Goal: Transaction & Acquisition: Purchase product/service

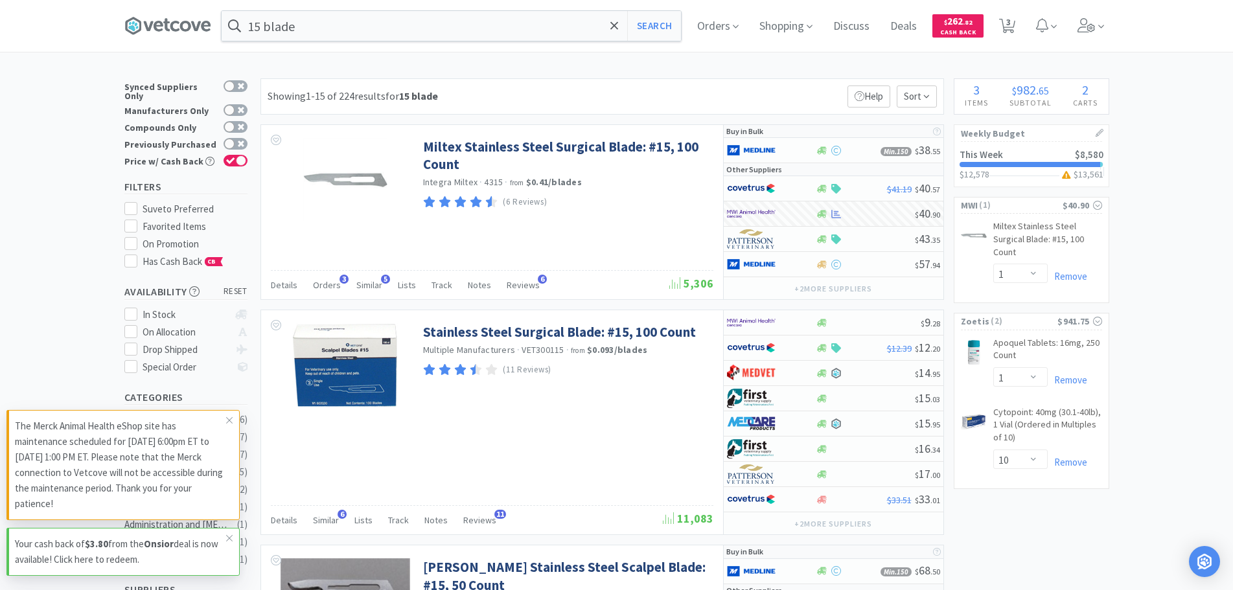
select select "1"
select select "10"
click at [269, 27] on input "15 blade" at bounding box center [451, 26] width 459 height 30
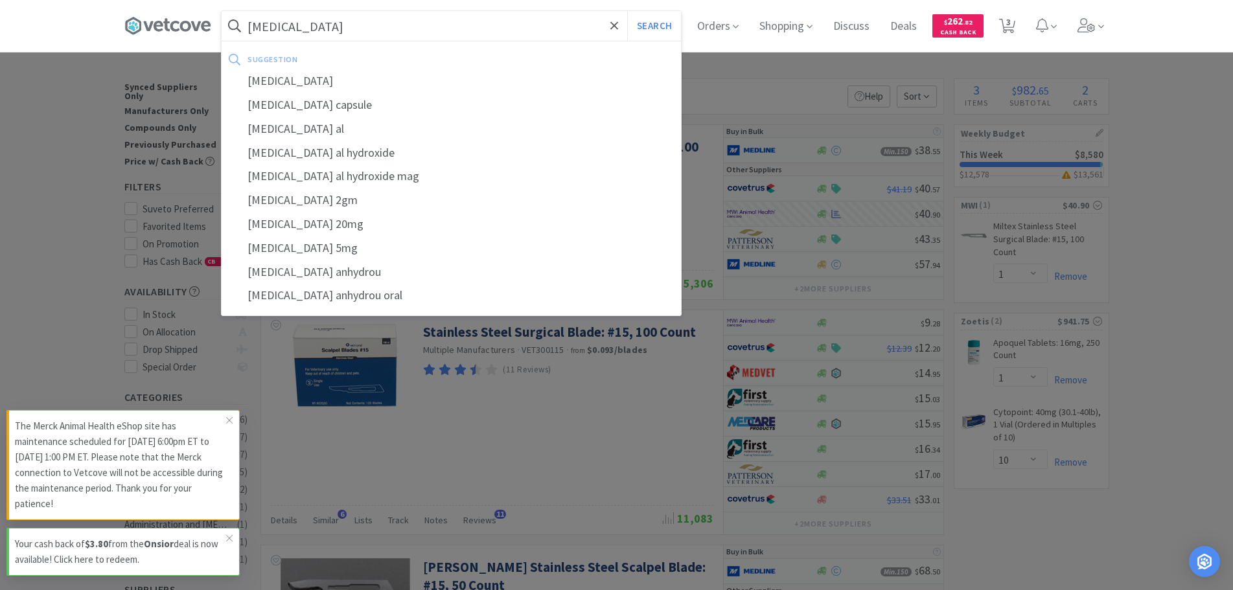
type input "[MEDICAL_DATA]"
click at [627, 11] on button "Search" at bounding box center [654, 26] width 54 height 30
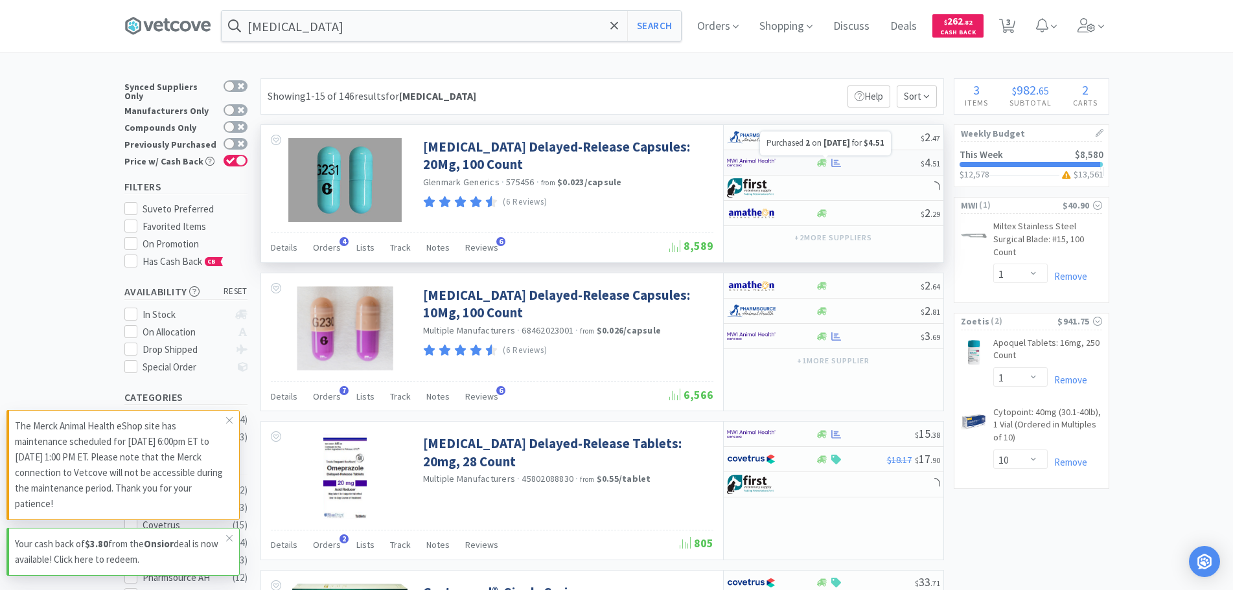
click at [833, 162] on icon at bounding box center [836, 163] width 10 height 10
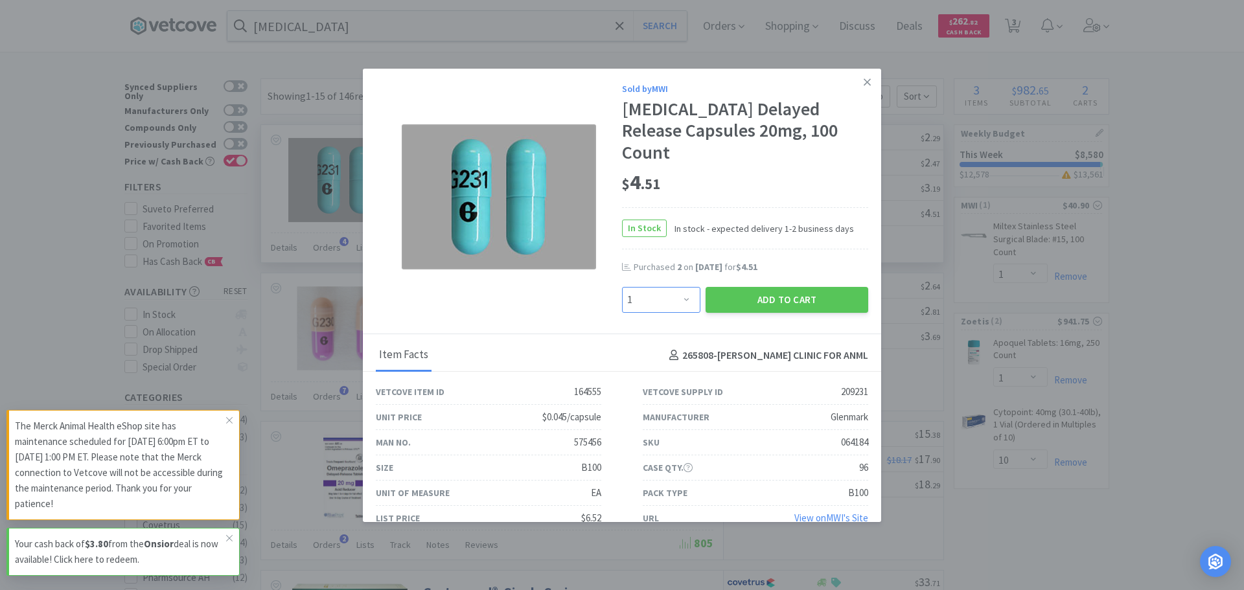
click at [666, 287] on select "Enter Quantity 1 2 3 4 5 6 7 8 9 10 11 12 13 14 15 16 17 18 19 20 Enter Quantity" at bounding box center [661, 300] width 78 height 26
select select "3"
click at [622, 287] on select "Enter Quantity 1 2 3 4 5 6 7 8 9 10 11 12 13 14 15 16 17 18 19 20 Enter Quantity" at bounding box center [661, 300] width 78 height 26
click at [766, 287] on button "Add to Cart" at bounding box center [787, 300] width 163 height 26
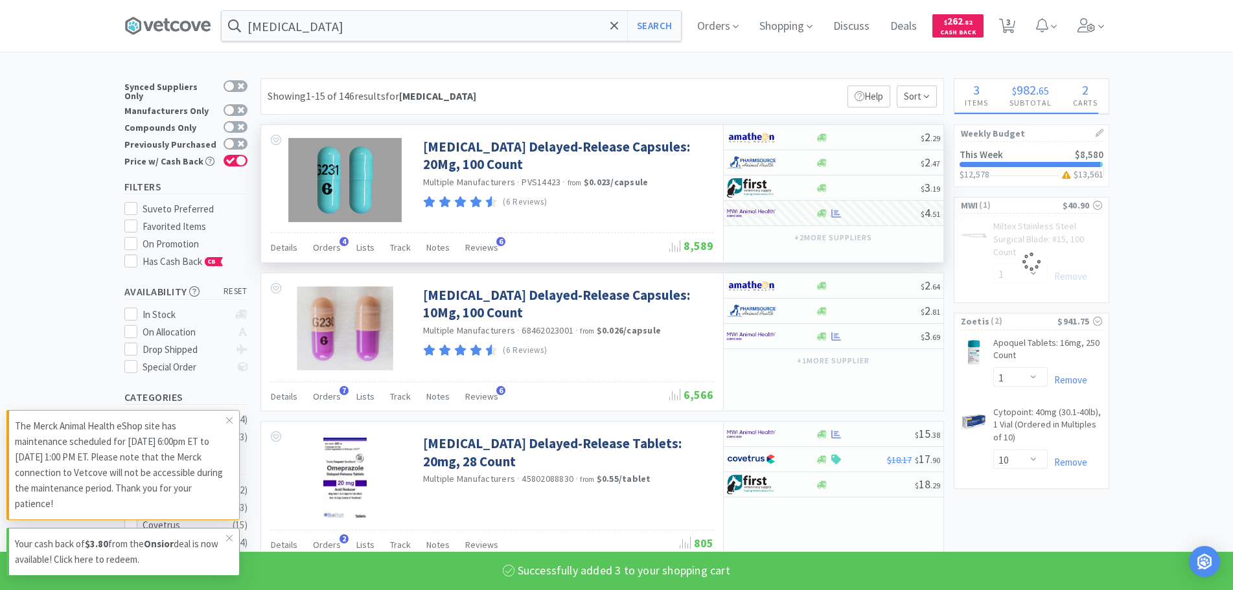
select select "3"
